Goal: Find specific page/section: Find specific page/section

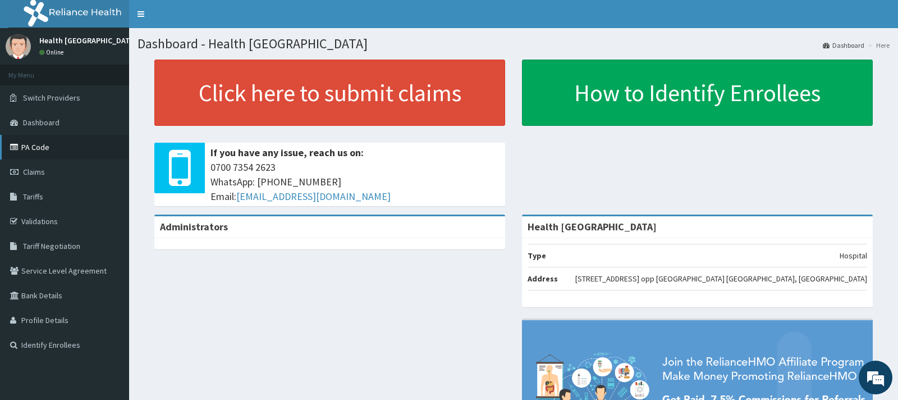
click at [75, 140] on link "PA Code" at bounding box center [64, 147] width 129 height 25
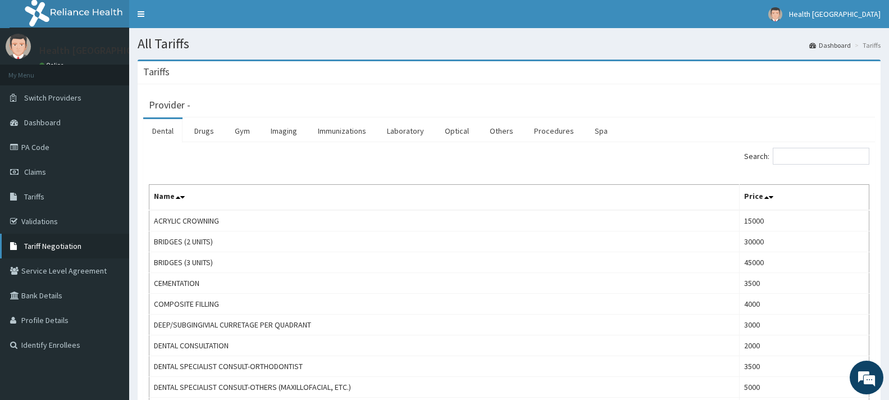
click at [80, 253] on link "Tariff Negotiation" at bounding box center [64, 246] width 129 height 25
